Goal: Find specific page/section: Find specific page/section

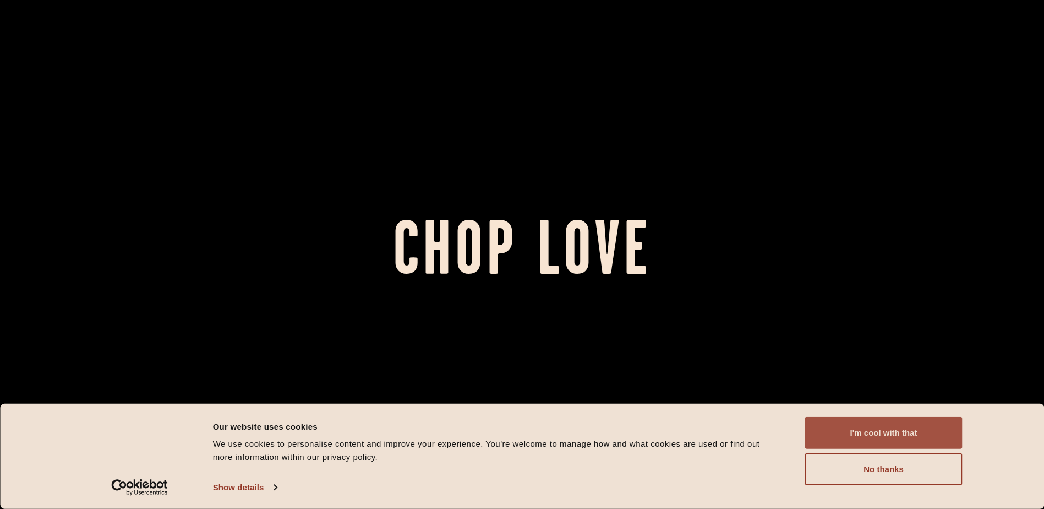
click at [860, 433] on button "I'm cool with that" at bounding box center [883, 433] width 157 height 32
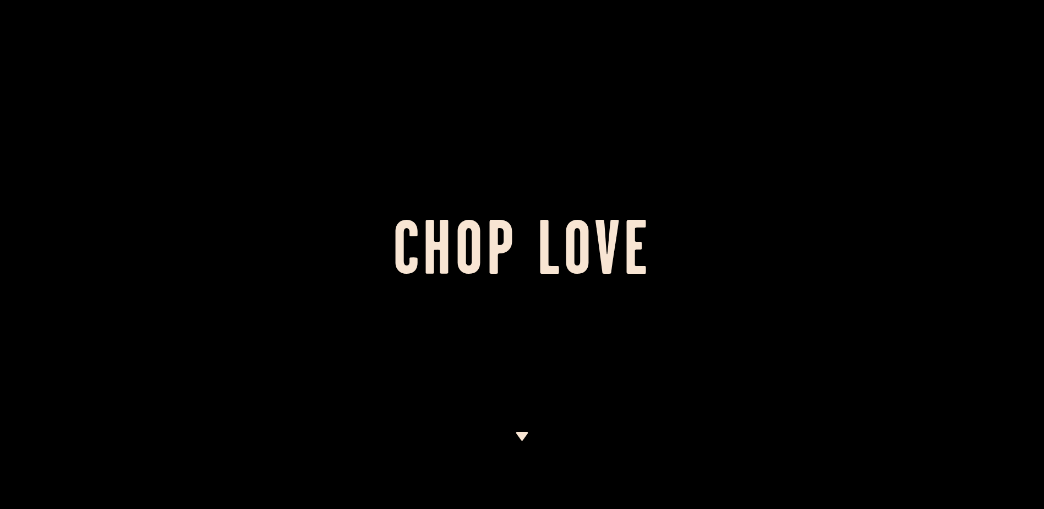
click at [670, 313] on div at bounding box center [522, 254] width 1044 height 509
click at [527, 431] on div at bounding box center [522, 254] width 1044 height 509
click at [518, 434] on img at bounding box center [522, 436] width 14 height 9
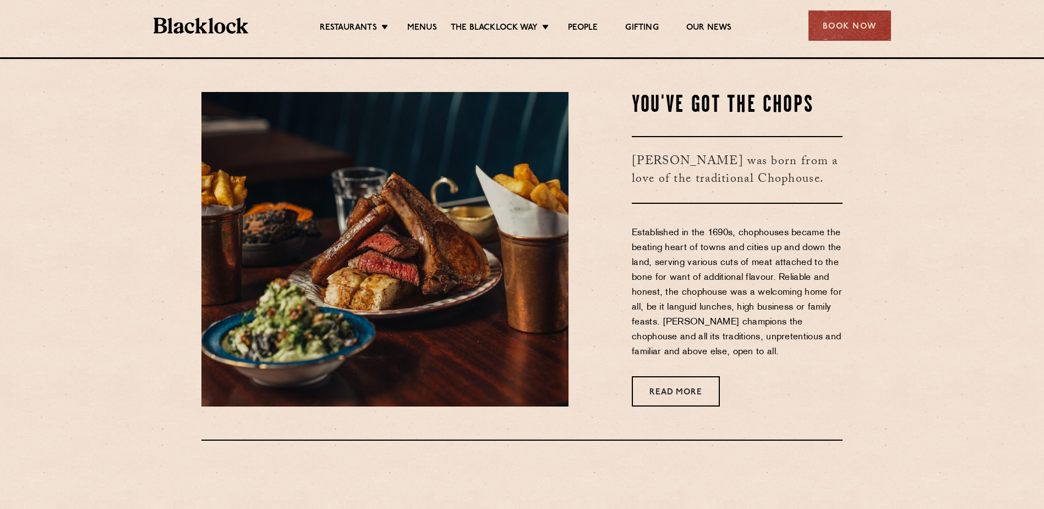
scroll to position [451, 0]
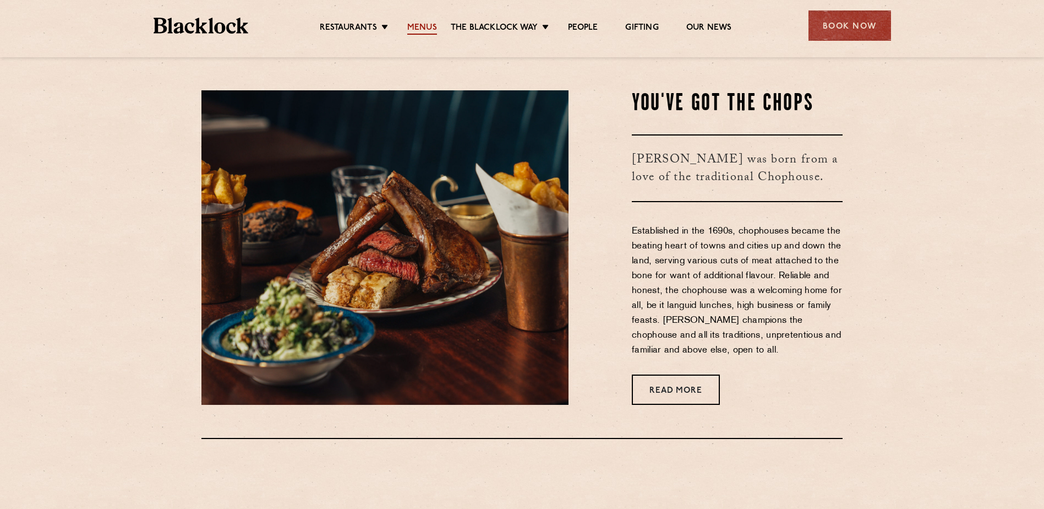
click at [426, 31] on link "Menus" at bounding box center [422, 29] width 30 height 12
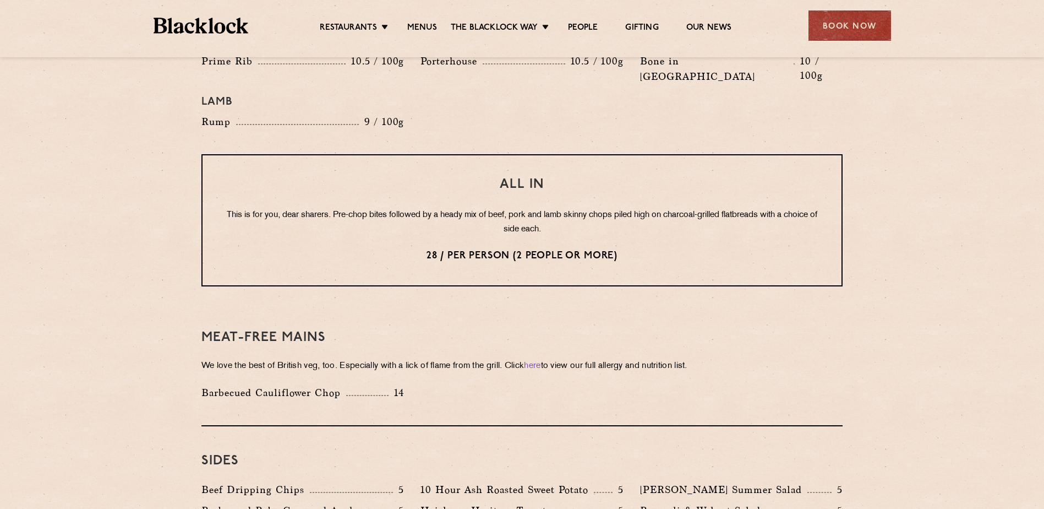
scroll to position [1486, 0]
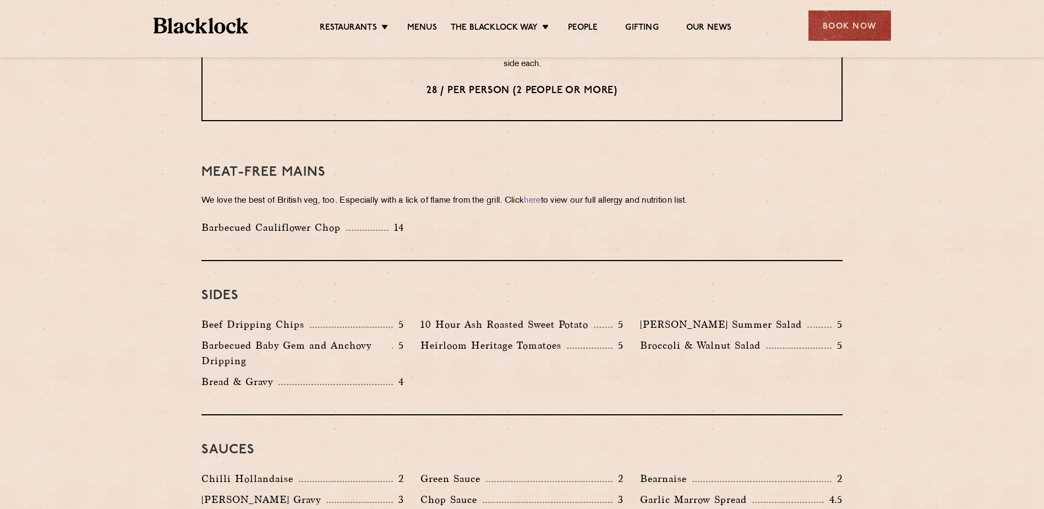
click at [72, 32] on div "Restaurants Soho City Shoreditch Covent Garden Canary Wharf Manchester Birmingh…" at bounding box center [522, 28] width 1044 height 57
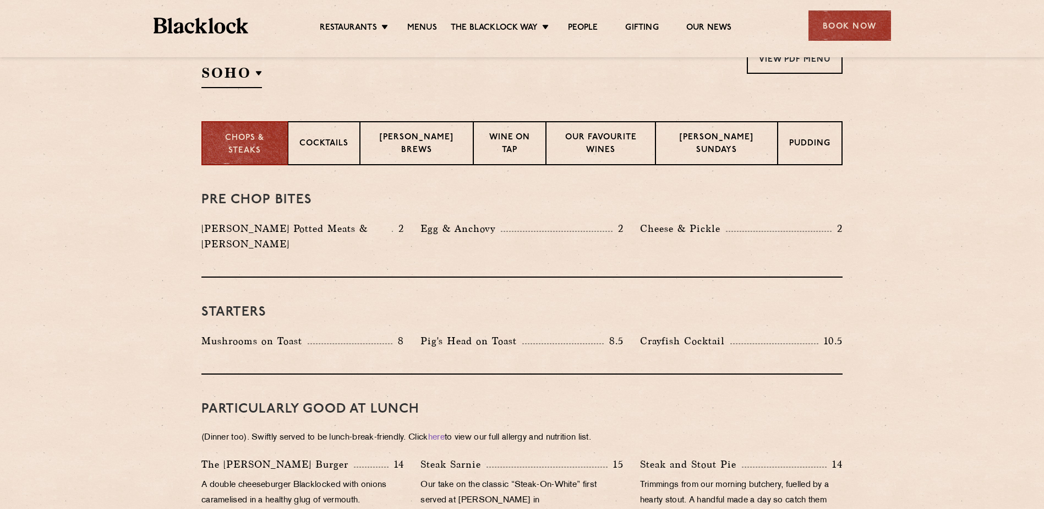
scroll to position [379, 0]
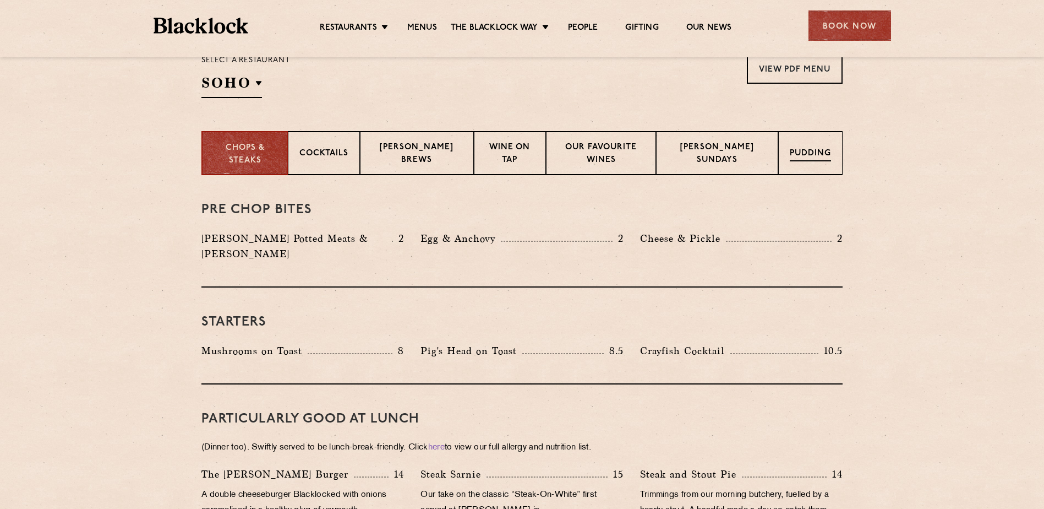
click at [801, 160] on p "Pudding" at bounding box center [810, 155] width 41 height 14
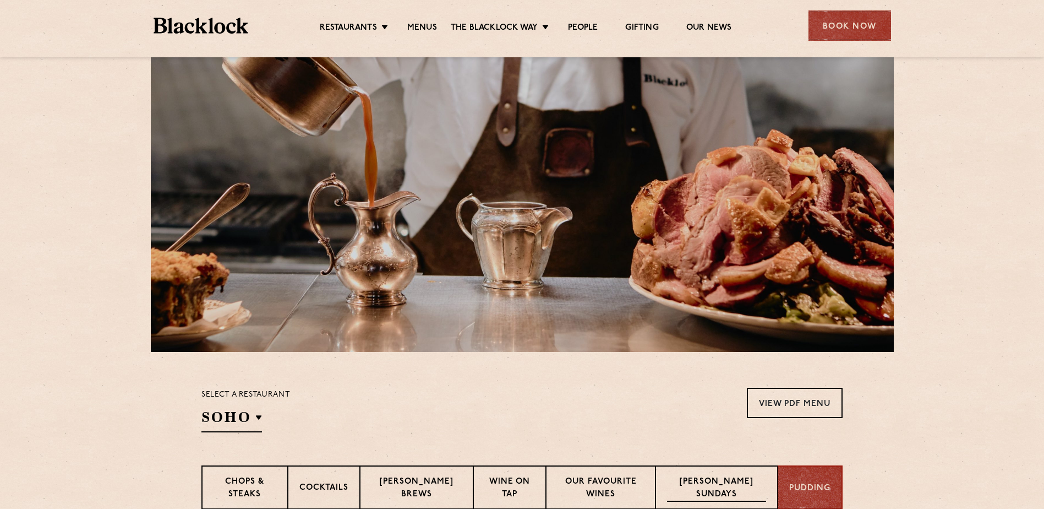
scroll to position [0, 0]
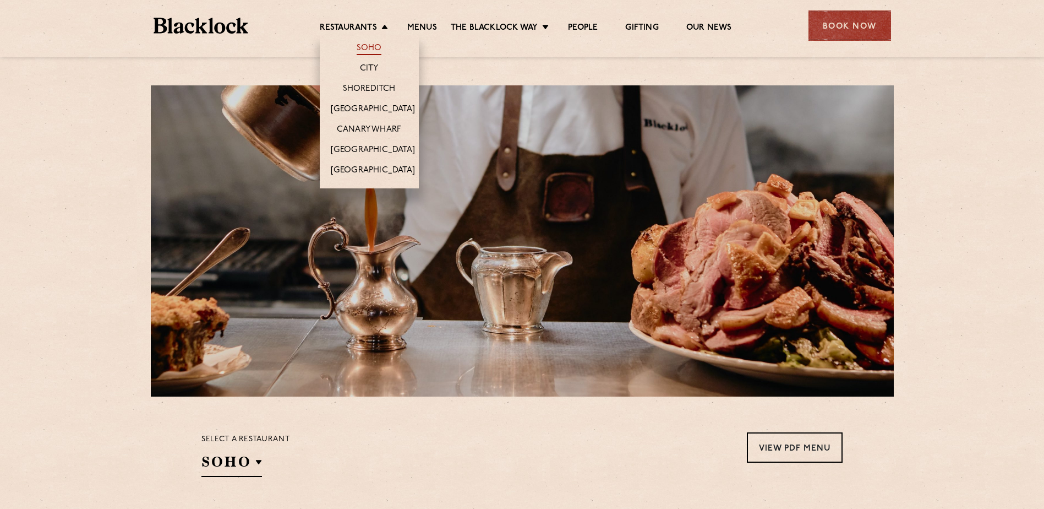
click at [361, 50] on link "Soho" at bounding box center [369, 49] width 25 height 12
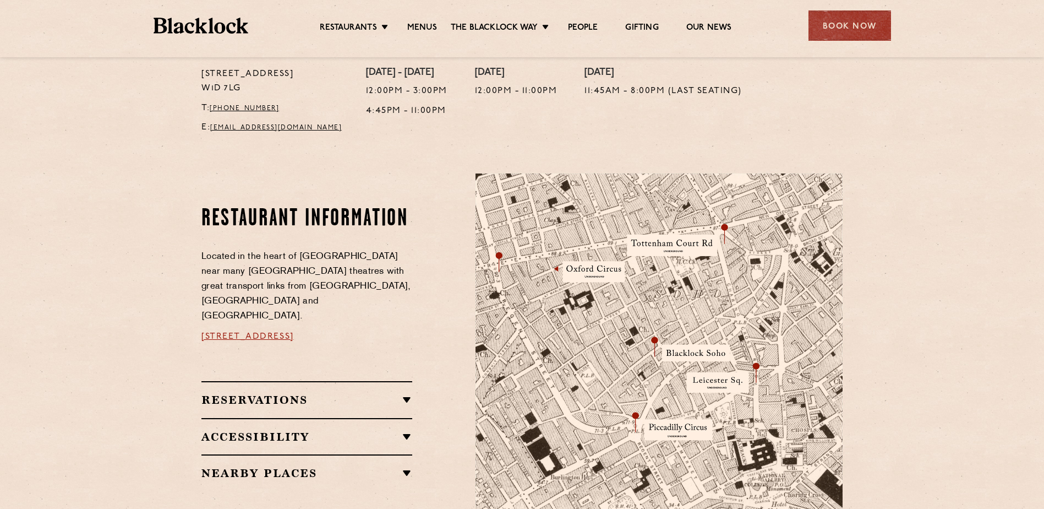
scroll to position [495, 0]
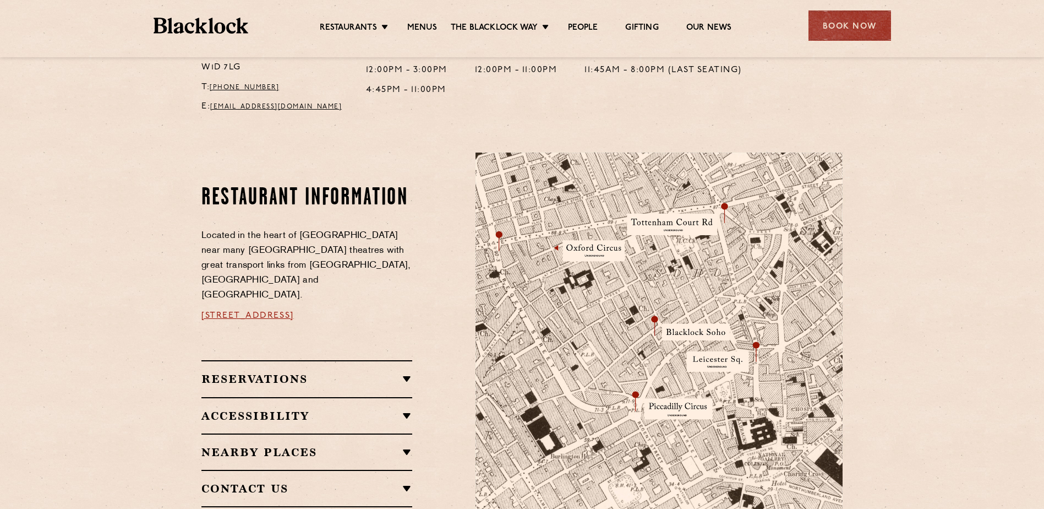
click at [222, 33] on img at bounding box center [201, 26] width 95 height 16
